Goal: Task Accomplishment & Management: Use online tool/utility

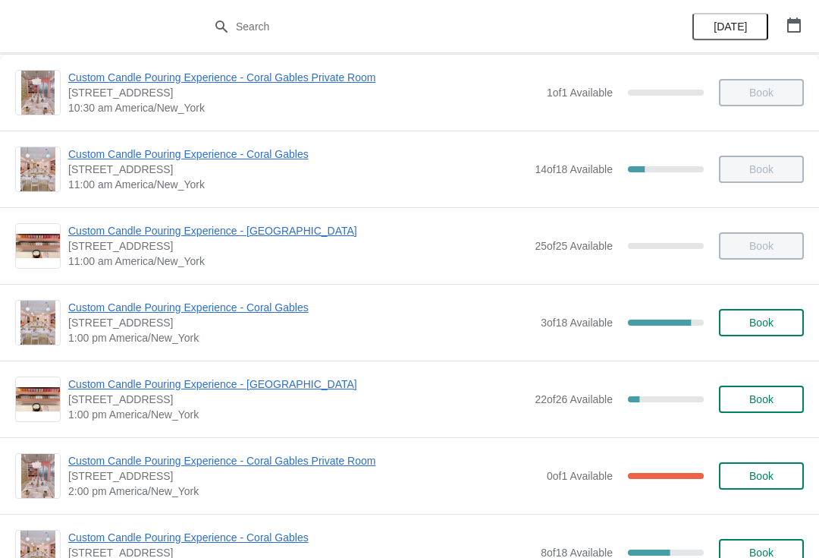
scroll to position [89, 0]
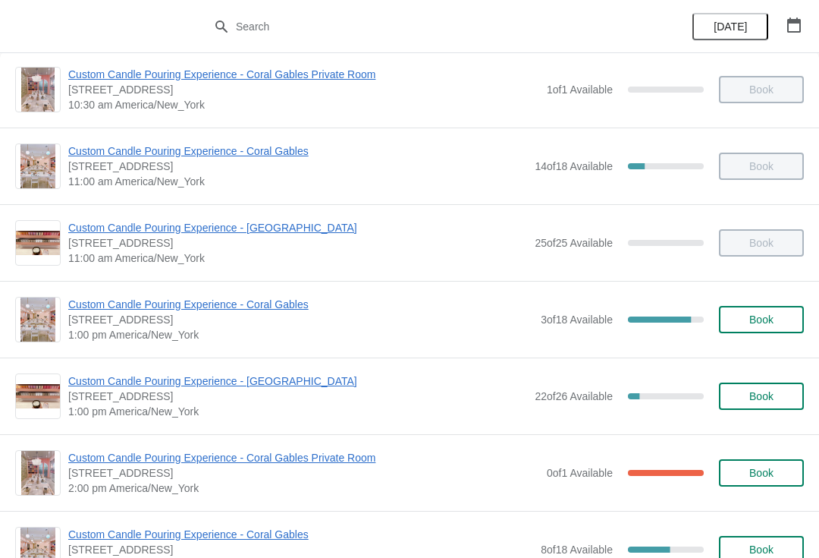
click at [278, 299] on span "Custom Candle Pouring Experience - Coral Gables" at bounding box center [300, 304] width 465 height 15
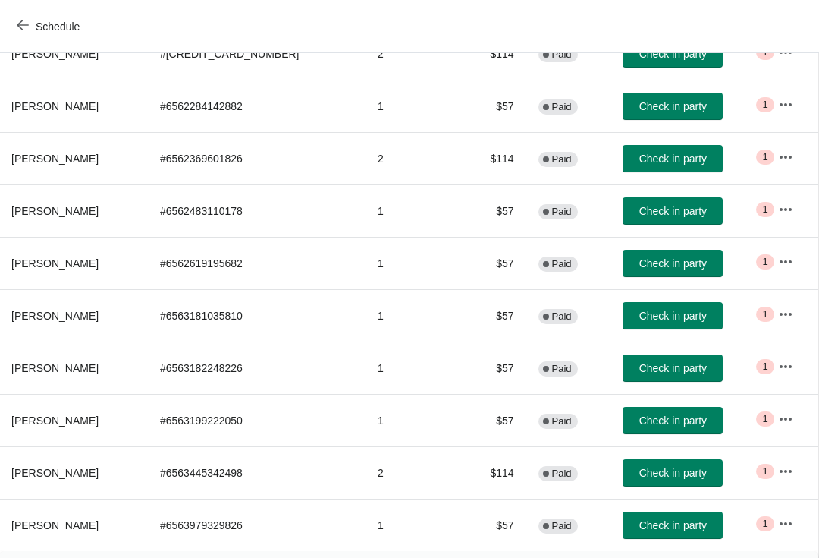
scroll to position [225, 1]
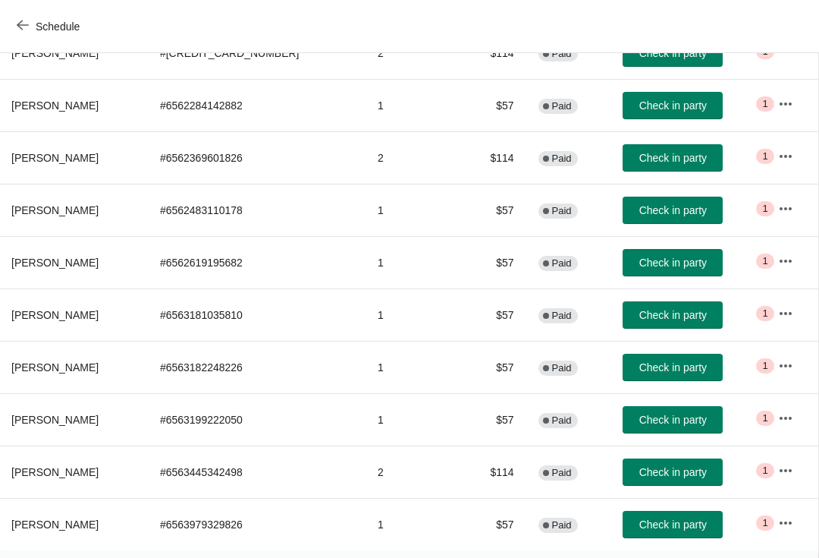
click at [667, 312] on span "Check in party" at bounding box center [673, 315] width 68 height 12
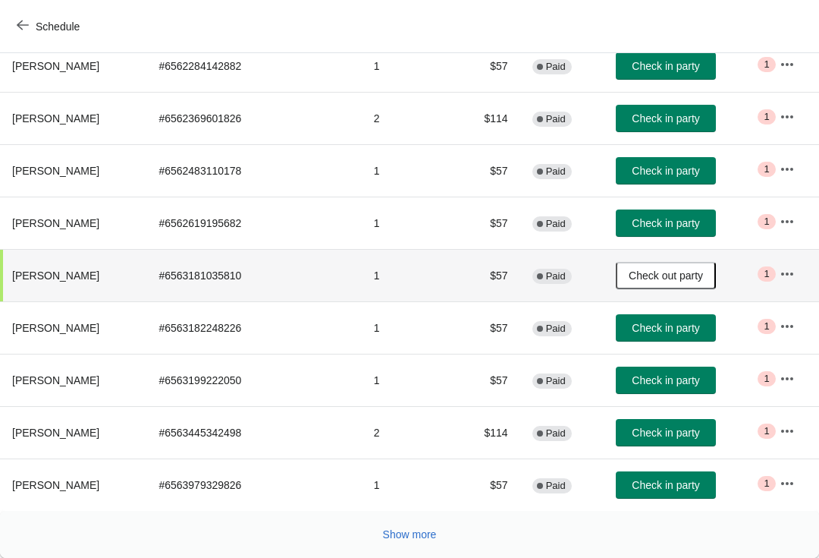
scroll to position [264, 0]
click at [672, 385] on span "Check in party" at bounding box center [666, 380] width 68 height 12
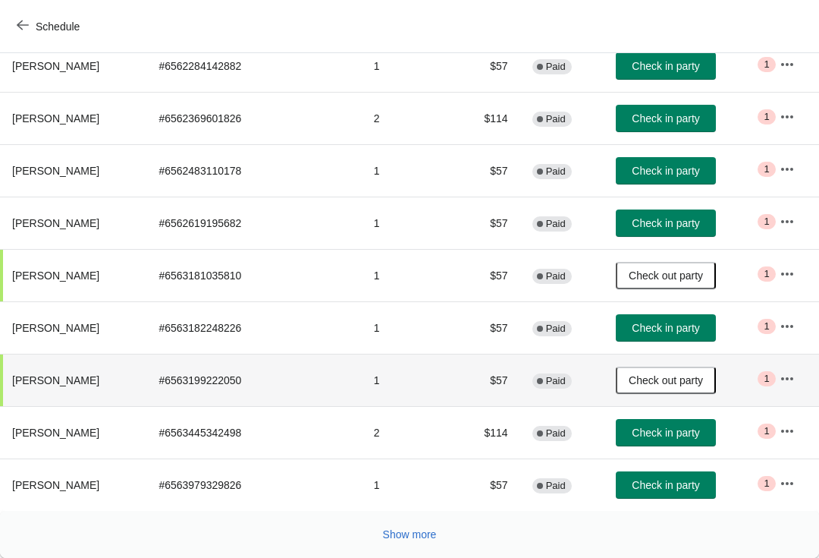
click at [436, 525] on button "Show more" at bounding box center [410, 533] width 66 height 27
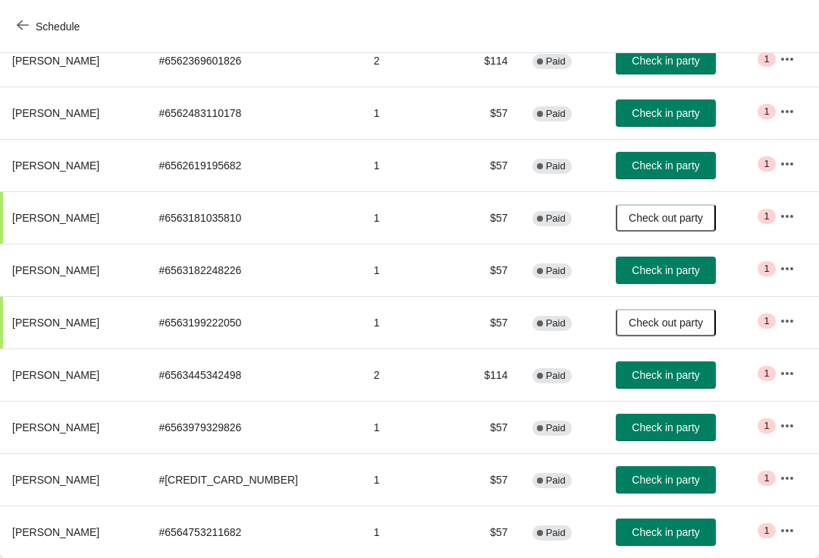
scroll to position [322, 0]
click at [687, 485] on span "Check in party" at bounding box center [666, 479] width 68 height 12
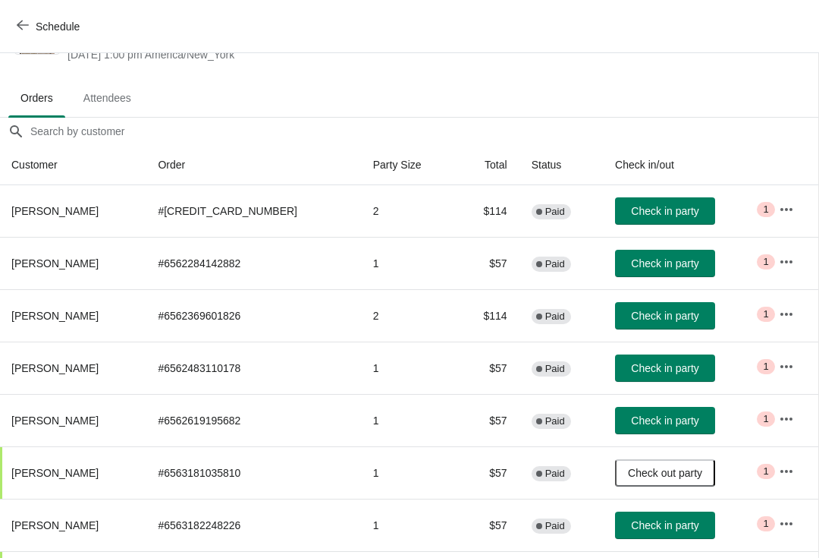
scroll to position [64, 1]
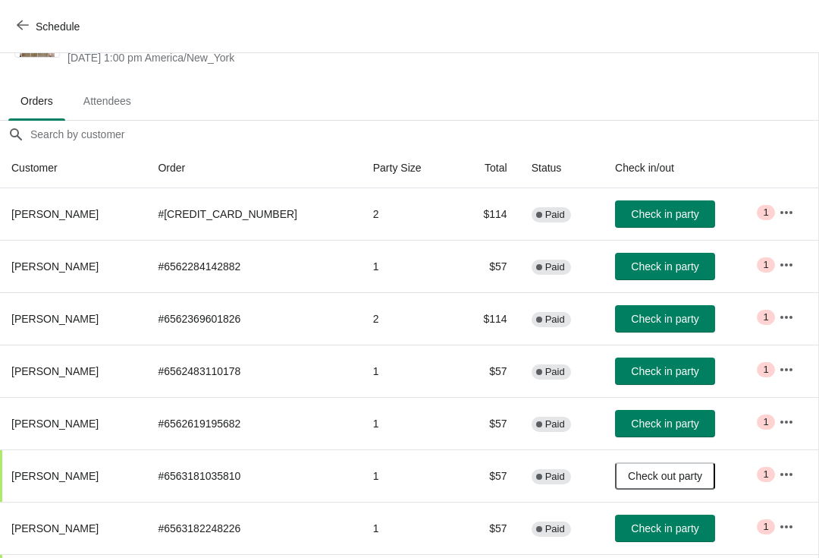
click at [671, 213] on span "Check in party" at bounding box center [665, 214] width 68 height 12
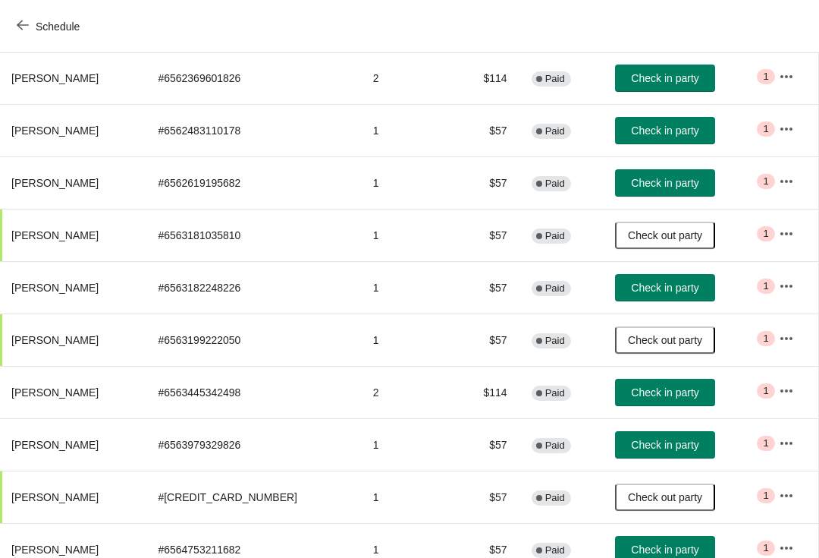
scroll to position [305, 1]
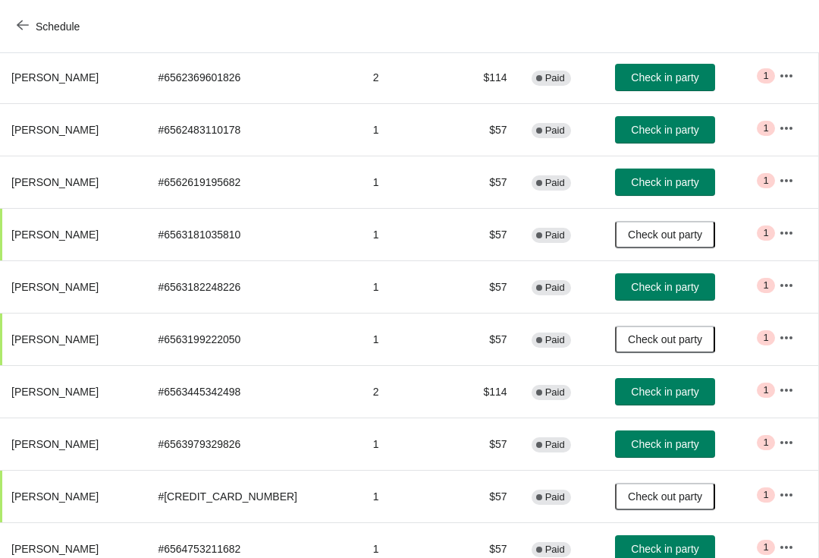
click at [676, 390] on span "Check in party" at bounding box center [665, 391] width 68 height 12
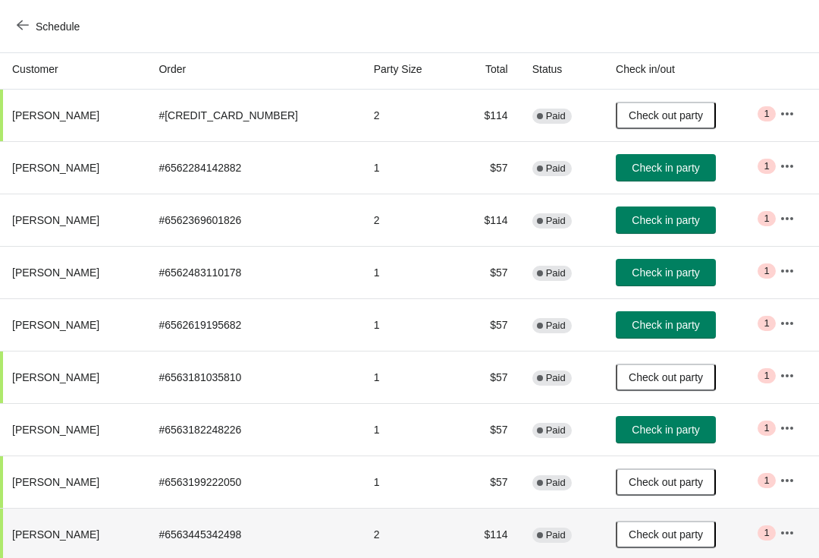
scroll to position [161, 0]
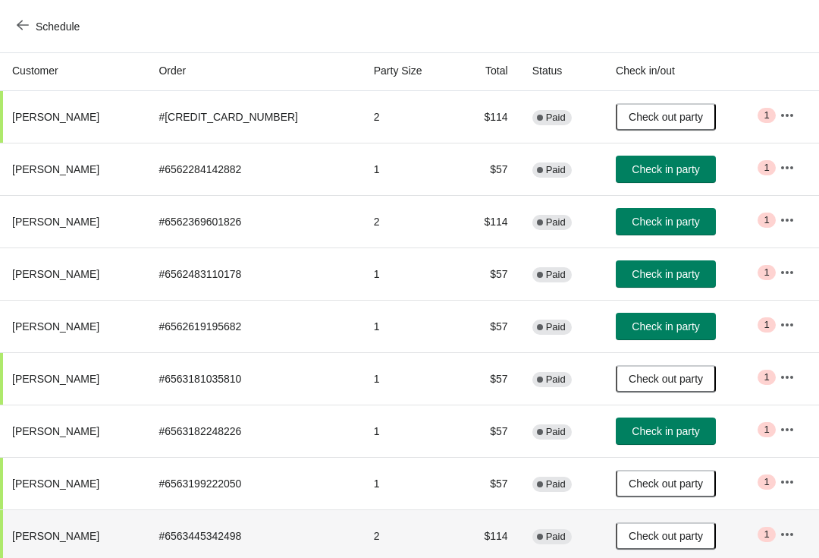
click at [661, 225] on span "Check in party" at bounding box center [666, 221] width 68 height 12
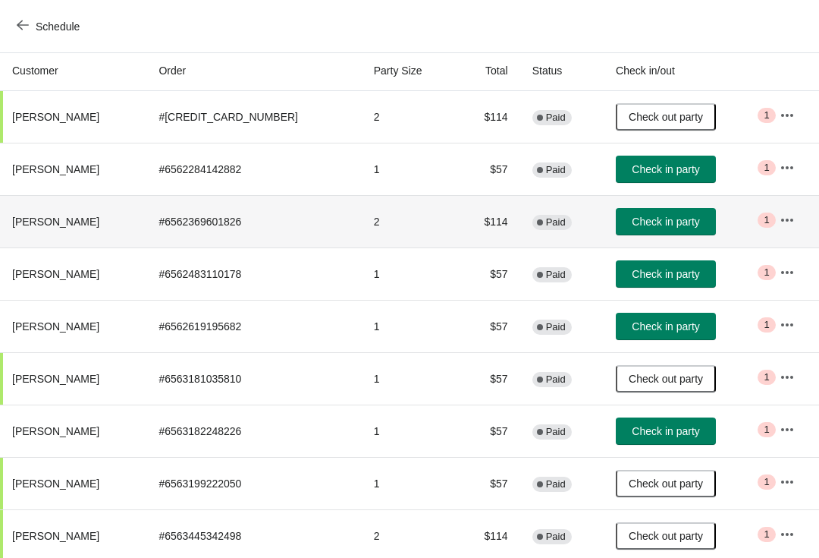
click at [683, 181] on button "Check in party" at bounding box center [666, 168] width 100 height 27
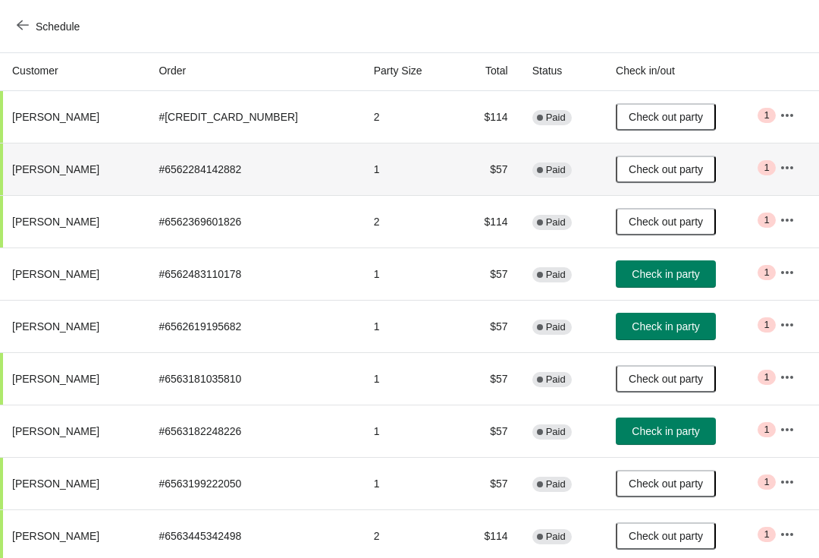
click at [667, 226] on span "Check out party" at bounding box center [666, 221] width 74 height 12
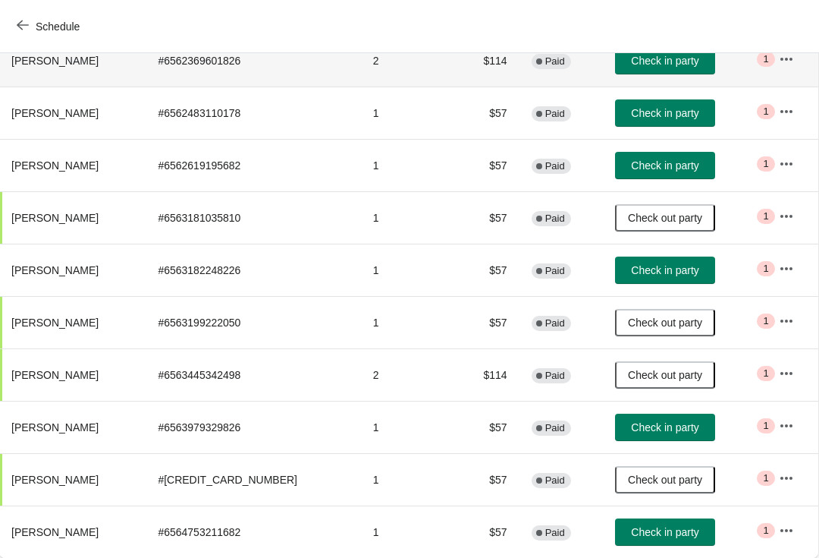
scroll to position [322, 1]
click at [674, 426] on span "Check in party" at bounding box center [665, 427] width 68 height 12
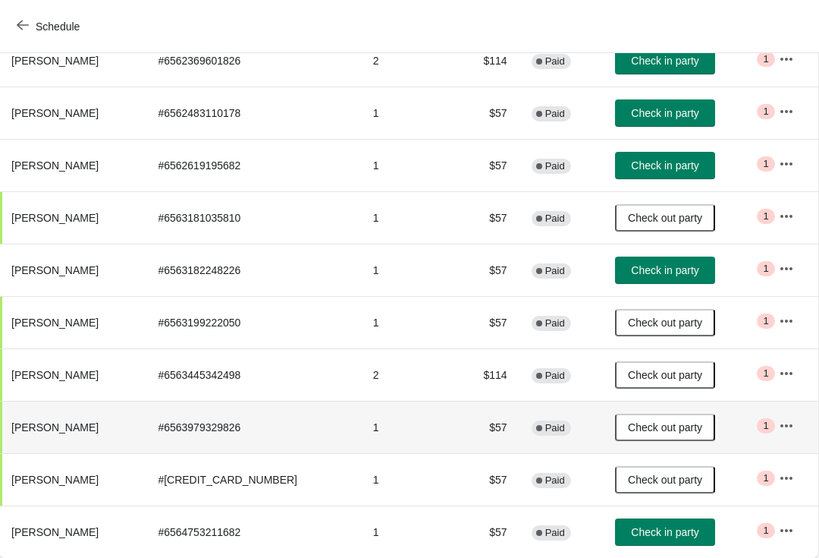
click at [666, 273] on span "Check in party" at bounding box center [665, 270] width 68 height 12
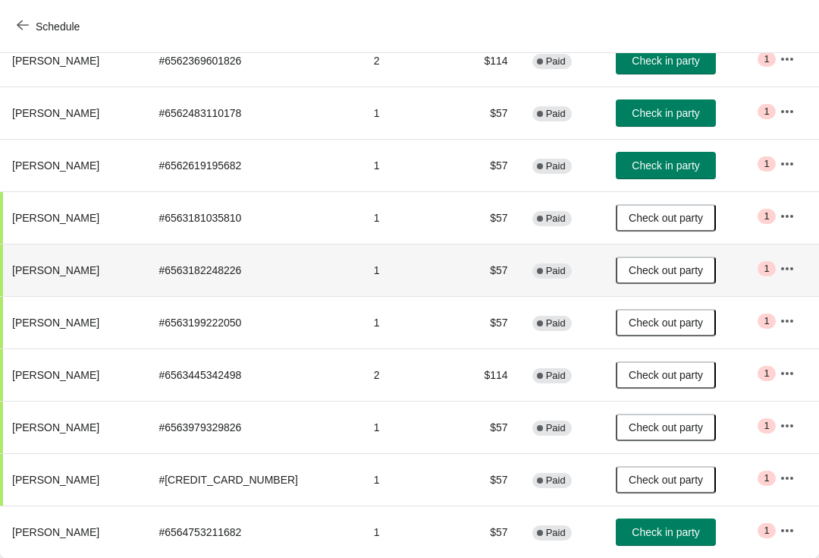
scroll to position [322, 0]
click at [672, 532] on span "Check in party" at bounding box center [666, 532] width 68 height 12
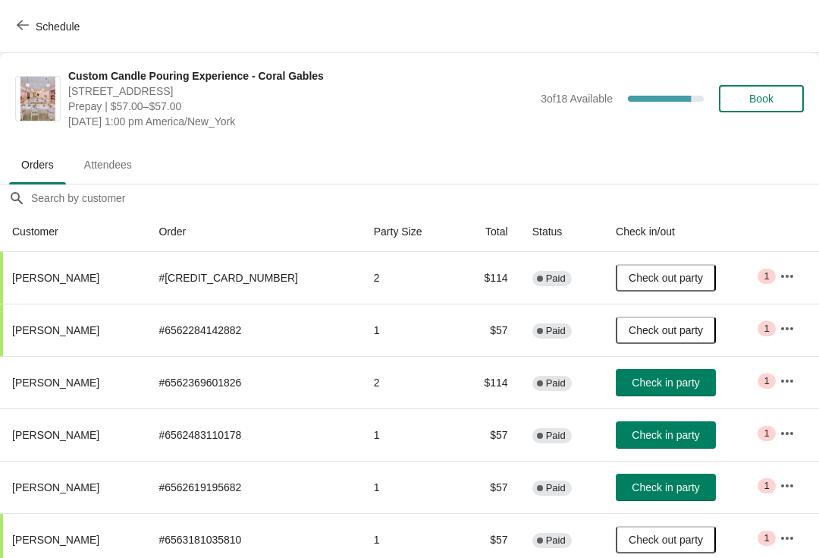
scroll to position [0, 0]
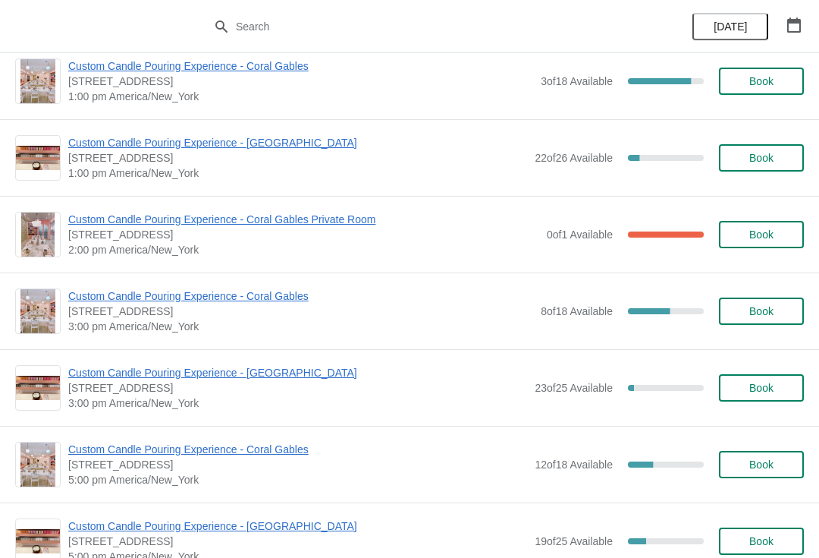
scroll to position [326, 0]
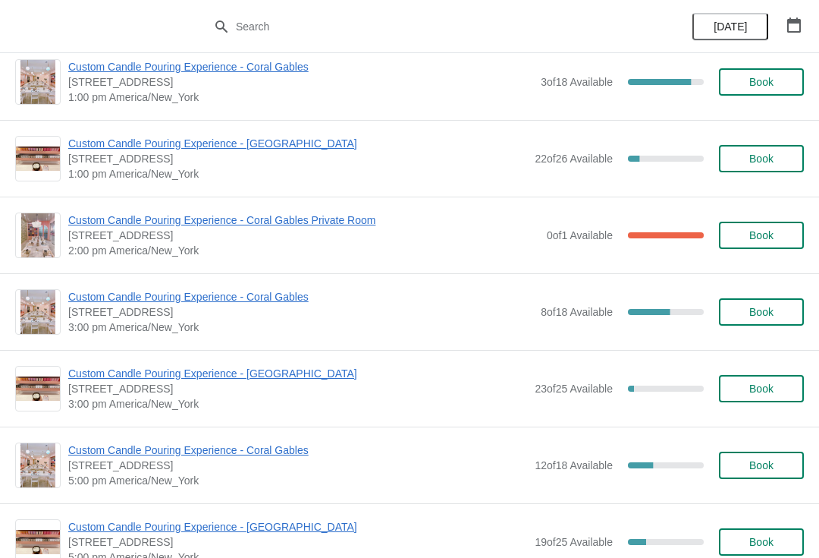
click at [87, 293] on span "Custom Candle Pouring Experience - Coral Gables" at bounding box center [300, 296] width 465 height 15
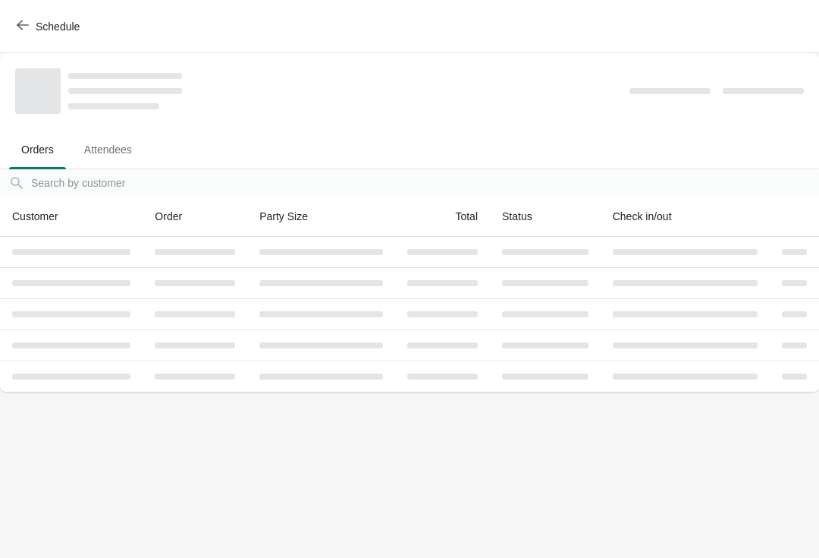
scroll to position [0, 0]
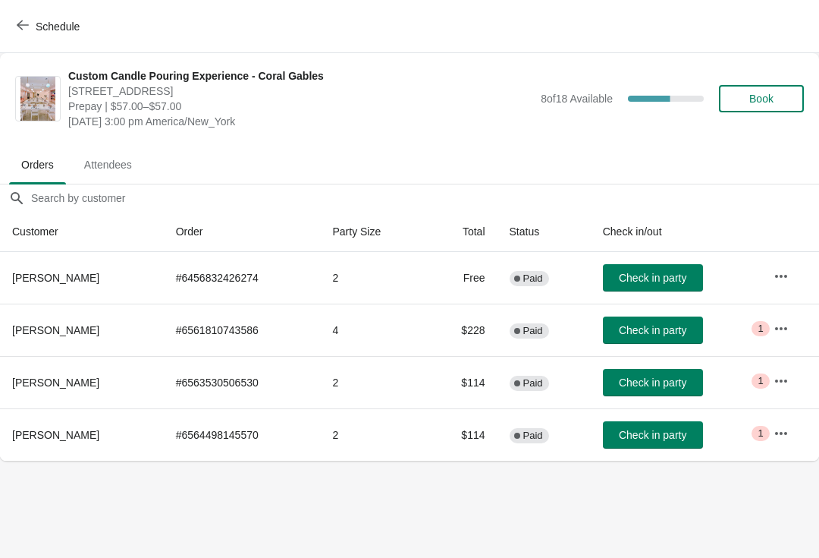
click at [782, 327] on icon "button" at bounding box center [781, 328] width 15 height 15
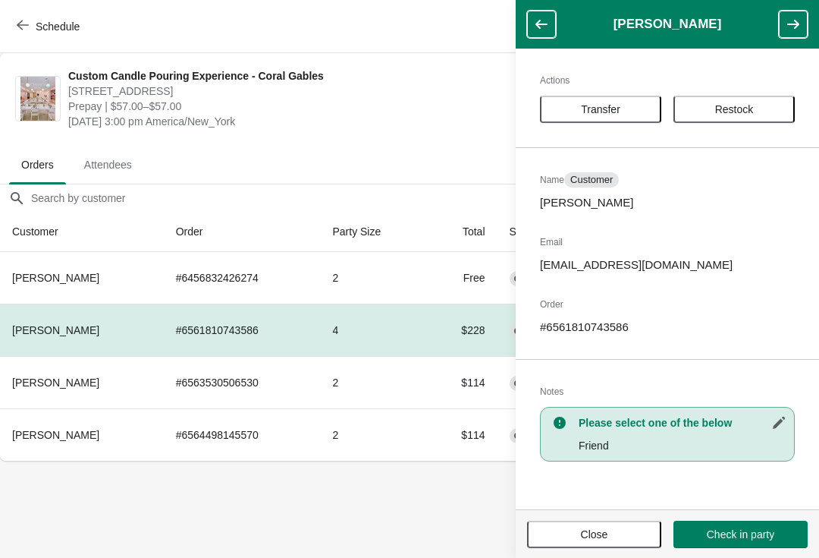
click at [583, 110] on span "Transfer" at bounding box center [600, 109] width 39 height 12
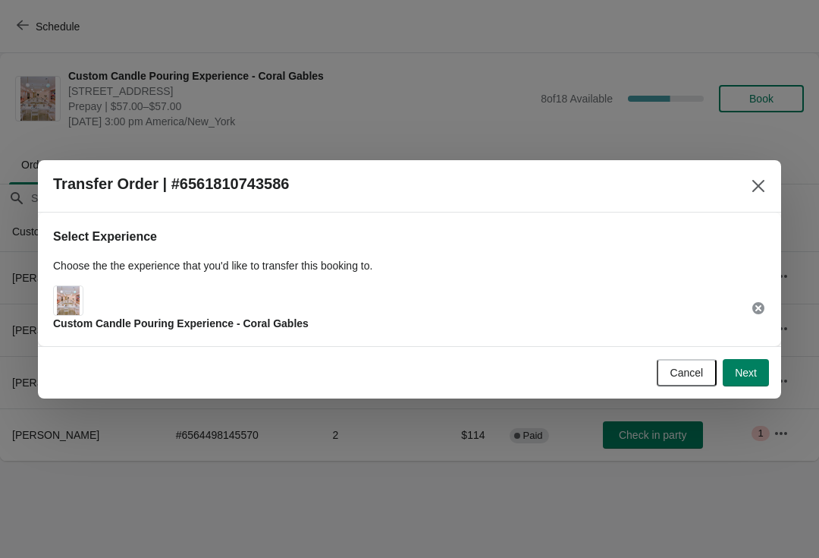
click at [746, 364] on button "Next" at bounding box center [746, 372] width 46 height 27
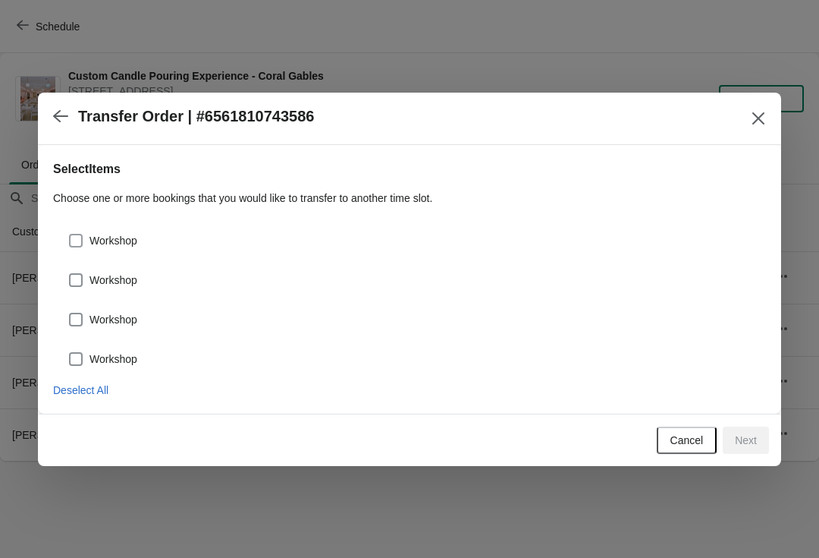
click at [75, 237] on span at bounding box center [76, 241] width 14 height 14
click at [70, 234] on input "Workshop" at bounding box center [69, 234] width 1 height 1
checkbox input "true"
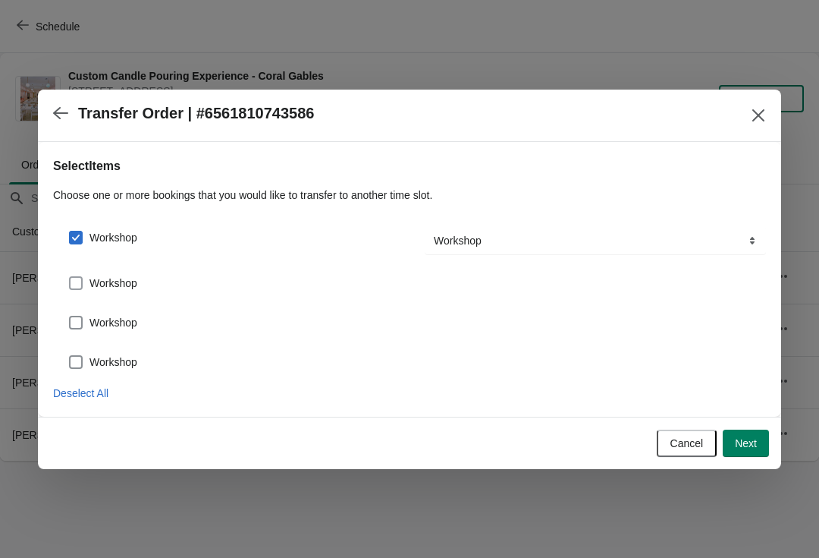
click at [73, 277] on span at bounding box center [76, 283] width 14 height 14
click at [70, 277] on input "Workshop" at bounding box center [69, 276] width 1 height 1
checkbox input "true"
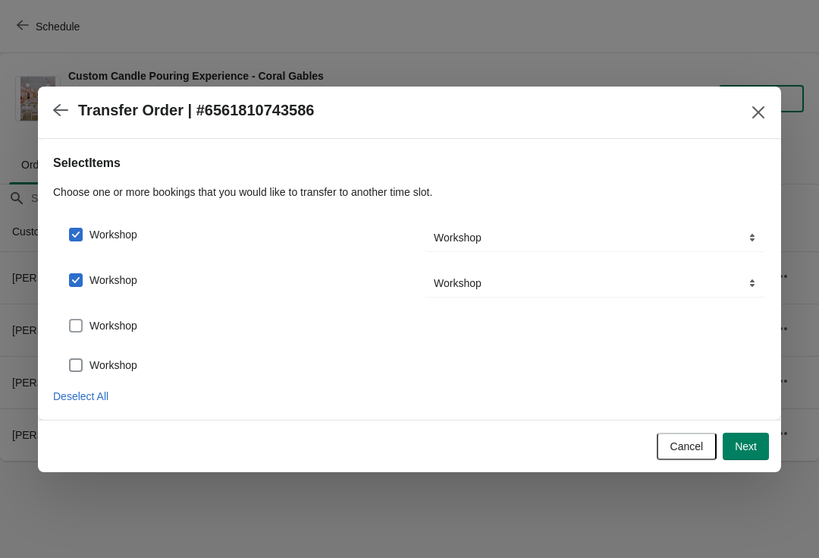
click at [79, 315] on label "Workshop" at bounding box center [102, 325] width 69 height 21
click at [70, 319] on input "Workshop" at bounding box center [69, 319] width 1 height 1
checkbox input "true"
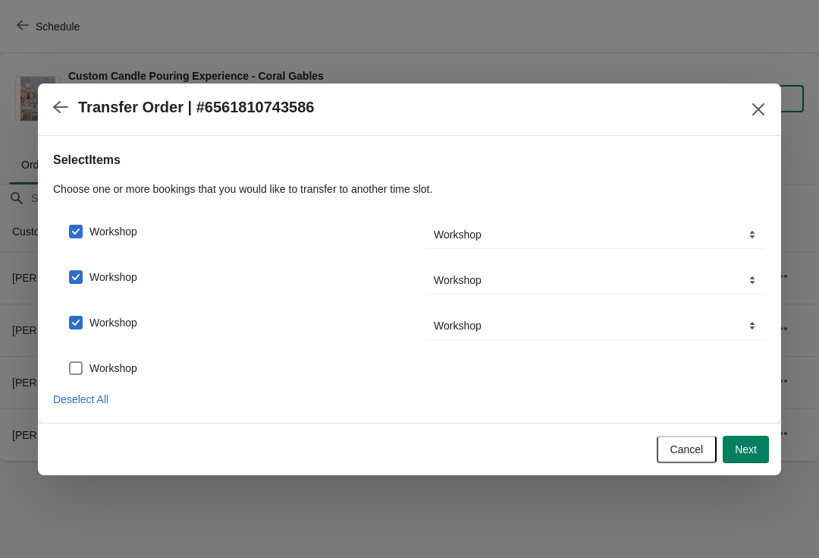
click at [78, 371] on span at bounding box center [76, 368] width 14 height 14
click at [70, 362] on input "Workshop" at bounding box center [69, 361] width 1 height 1
checkbox input "true"
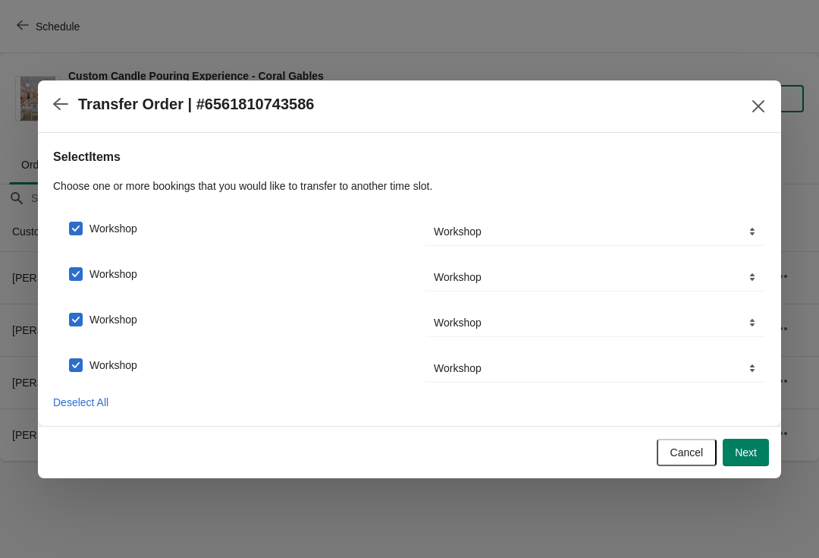
click at [746, 452] on span "Next" at bounding box center [746, 452] width 22 height 12
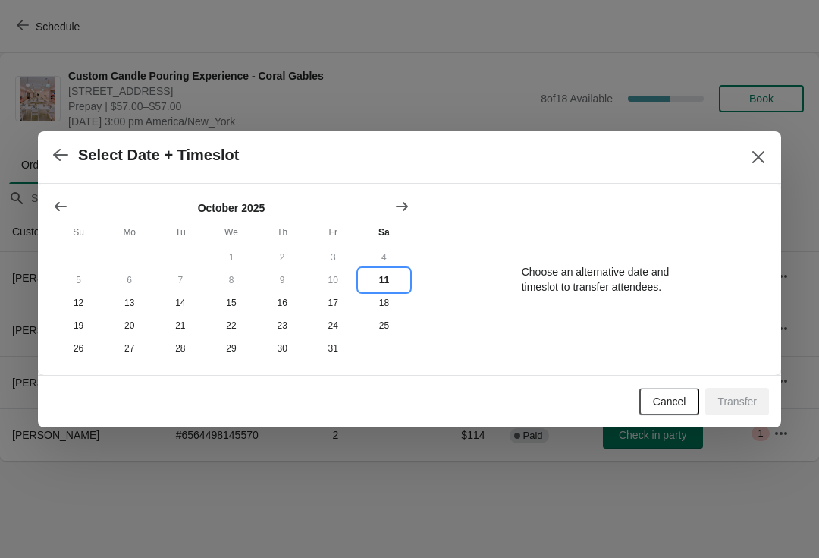
click at [381, 280] on button "11" at bounding box center [384, 280] width 51 height 23
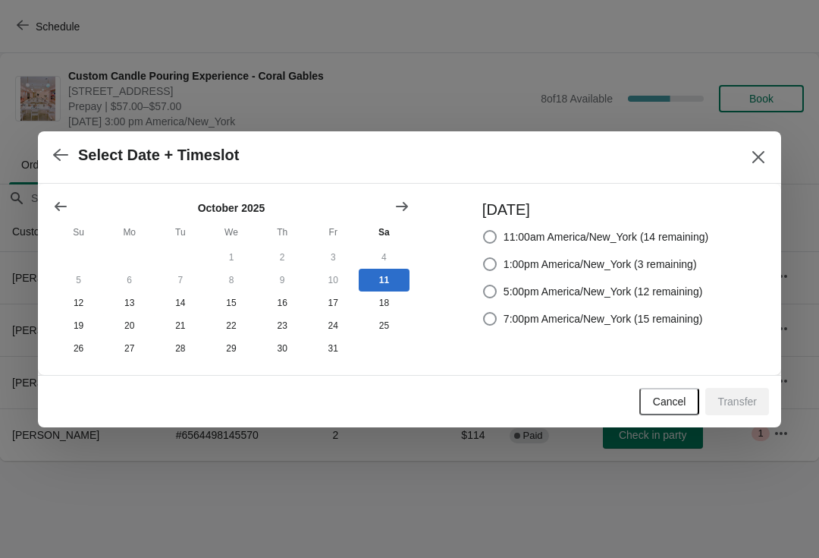
click at [492, 291] on span at bounding box center [490, 291] width 14 height 14
click at [484, 285] on input "5:00pm America/New_York (12 remaining)" at bounding box center [483, 284] width 1 height 1
radio input "true"
click at [736, 404] on span "Transfer" at bounding box center [737, 401] width 39 height 12
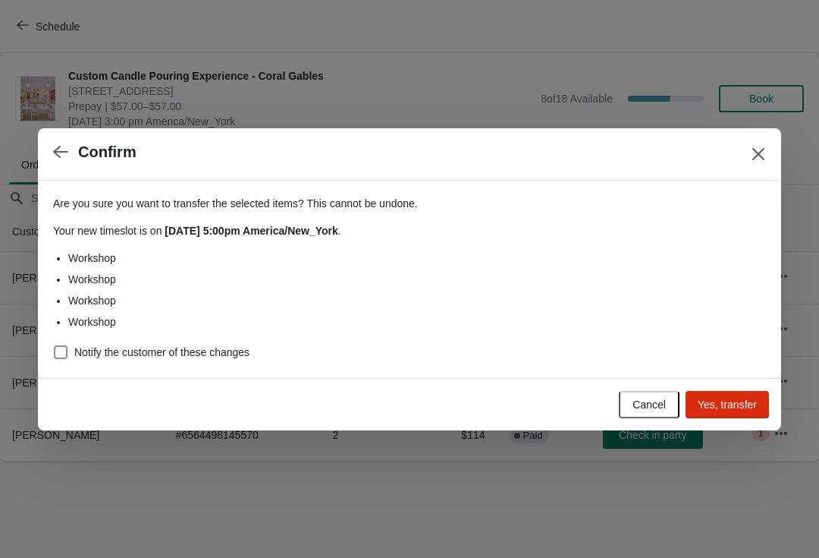
click at [60, 349] on span at bounding box center [61, 352] width 14 height 14
click at [55, 346] on input "Notify the customer of these changes" at bounding box center [54, 345] width 1 height 1
checkbox input "true"
click at [726, 399] on span "Yes, transfer" at bounding box center [727, 404] width 59 height 12
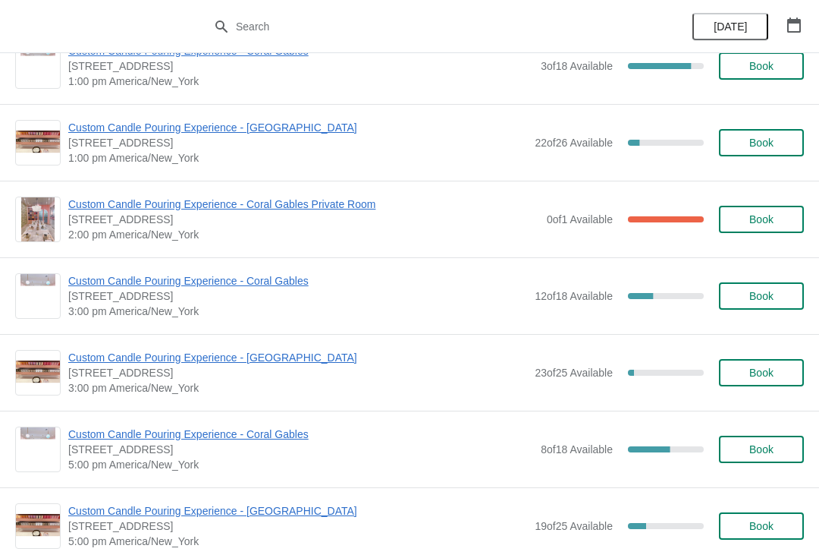
scroll to position [344, 0]
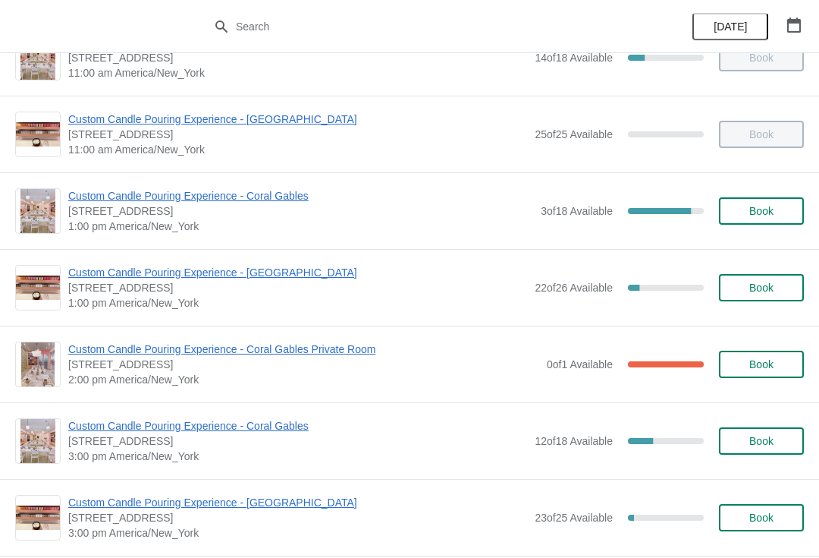
scroll to position [191, 0]
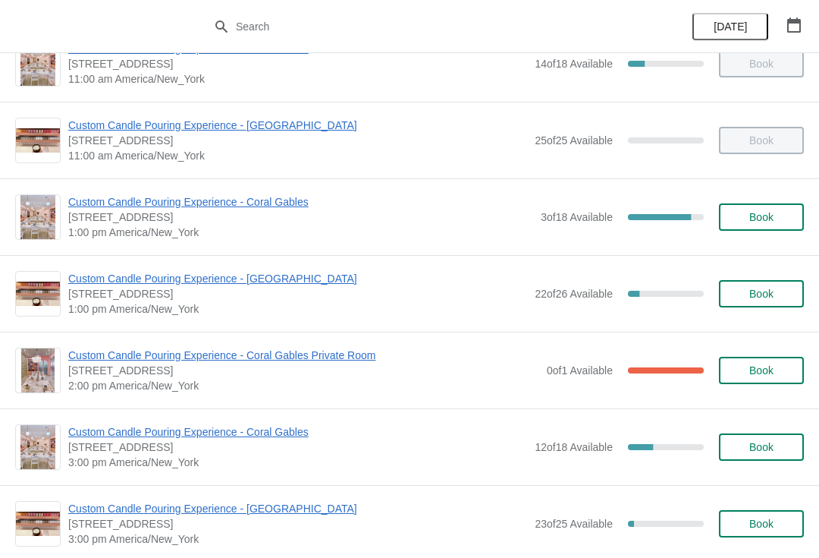
click at [226, 203] on span "Custom Candle Pouring Experience - Coral Gables" at bounding box center [300, 201] width 465 height 15
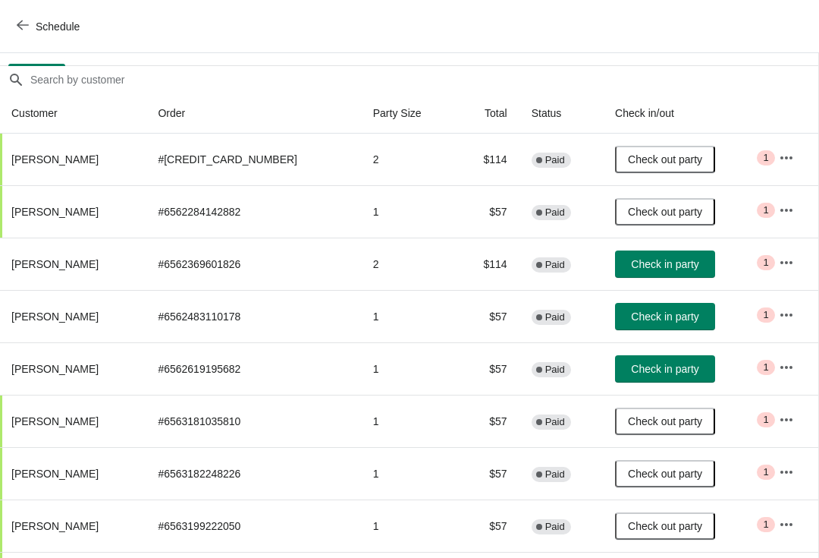
scroll to position [121, 1]
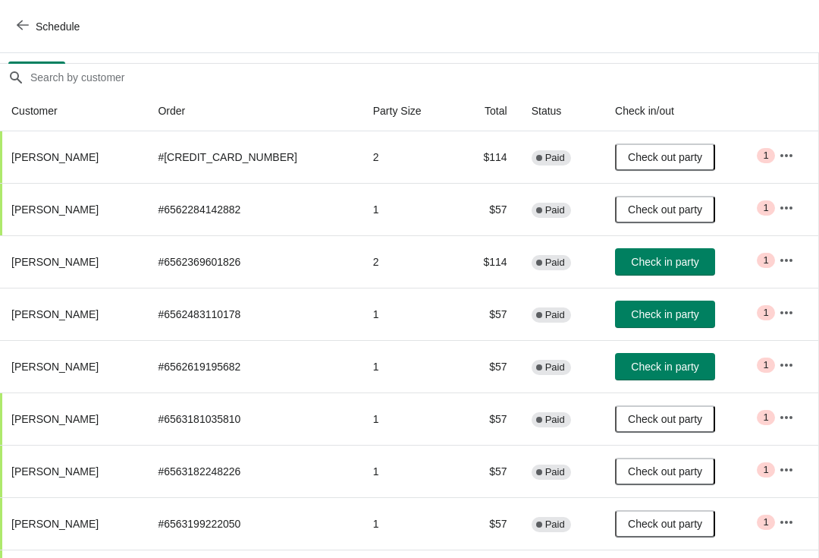
click at [674, 377] on button "Check in party" at bounding box center [665, 366] width 100 height 27
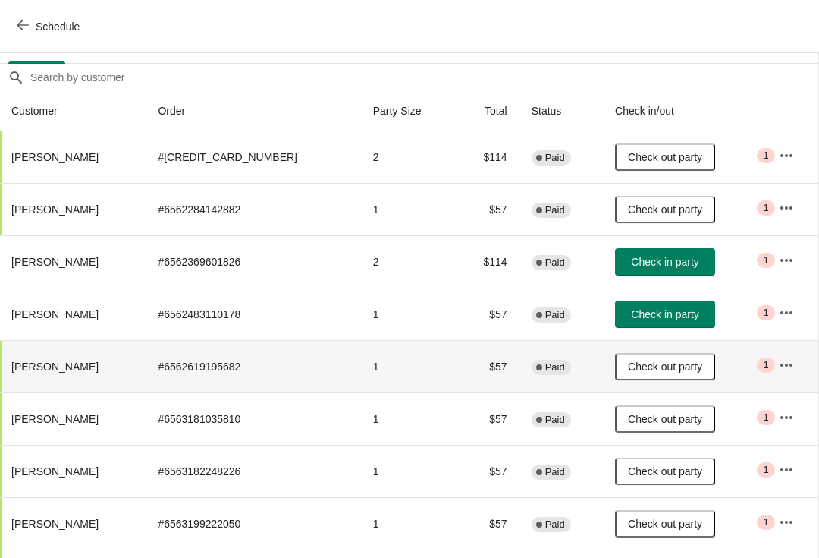
click at [674, 322] on button "Check in party" at bounding box center [665, 313] width 100 height 27
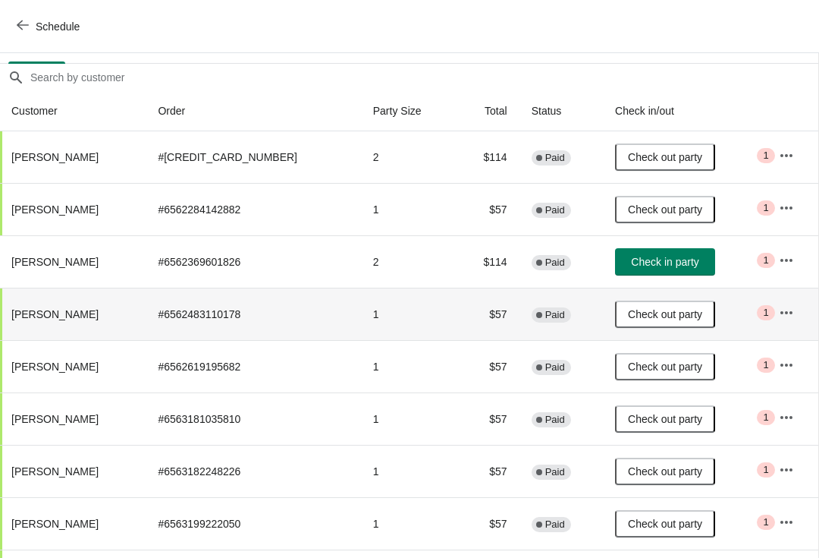
click at [662, 274] on button "Check in party" at bounding box center [665, 261] width 100 height 27
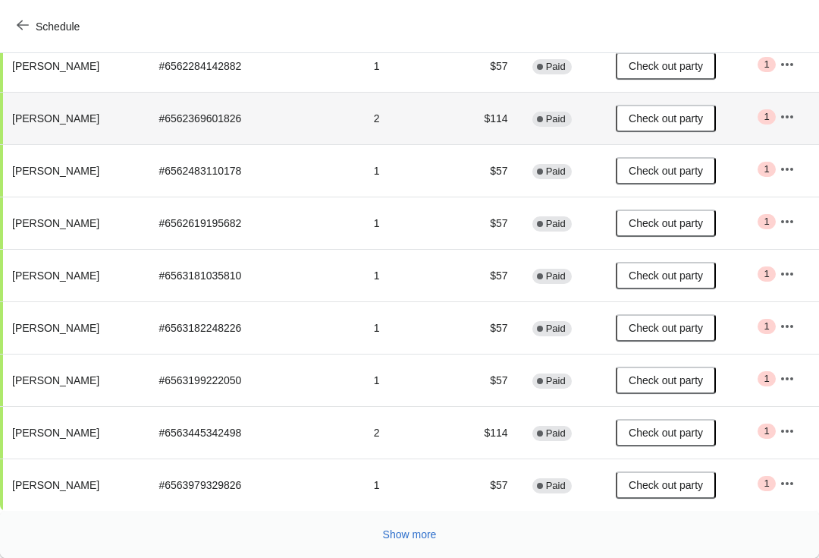
scroll to position [264, 0]
click at [419, 539] on span "Show more" at bounding box center [410, 534] width 54 height 12
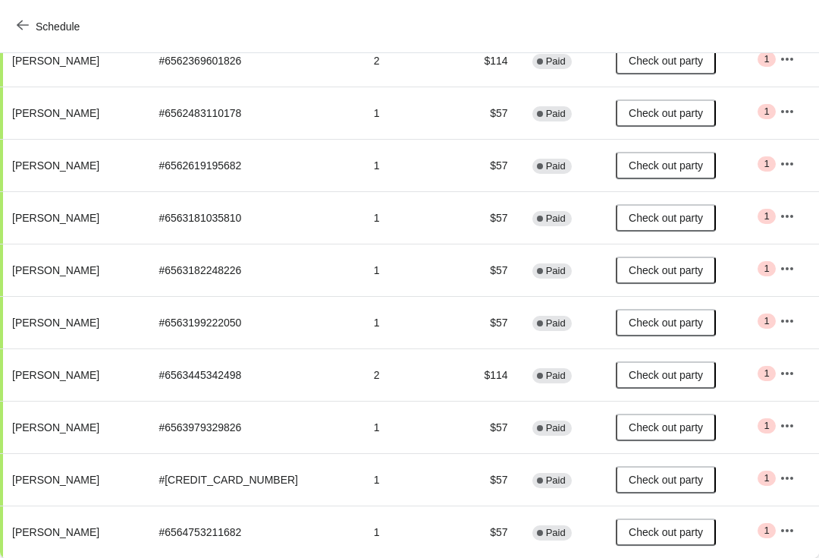
scroll to position [322, 0]
